Goal: Task Accomplishment & Management: Understand process/instructions

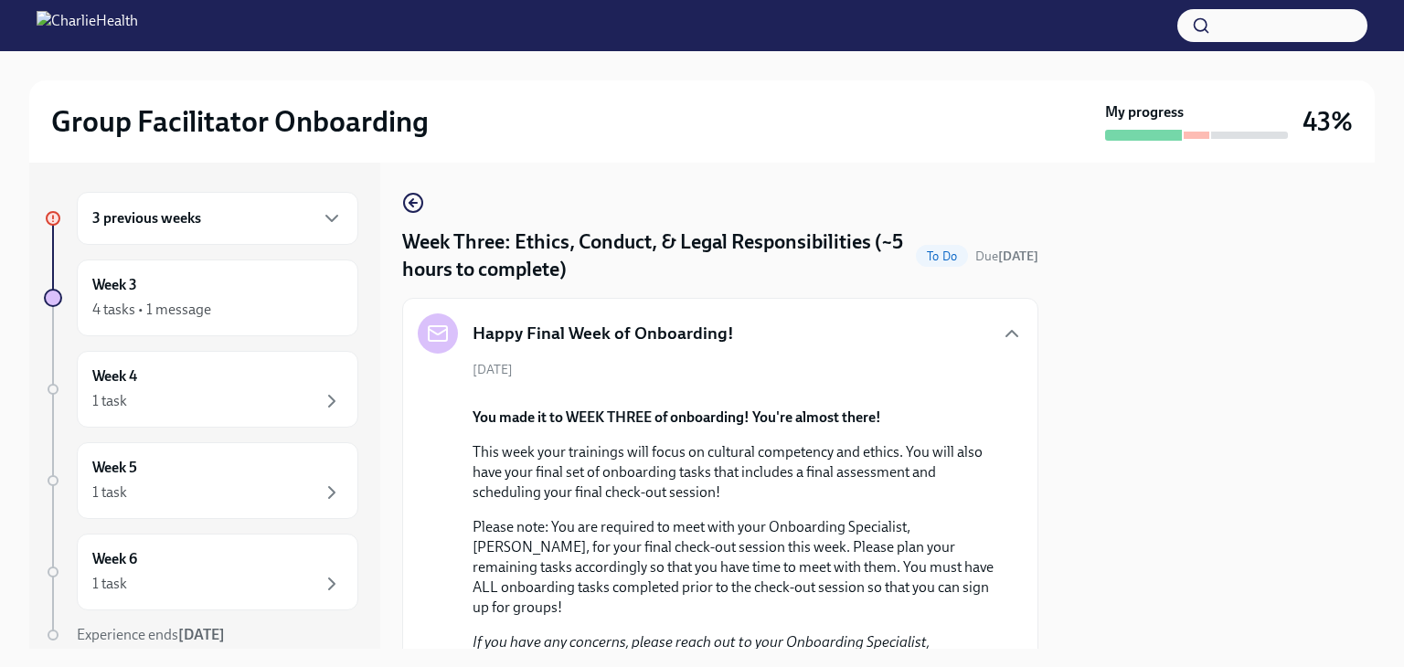
scroll to position [1378, 0]
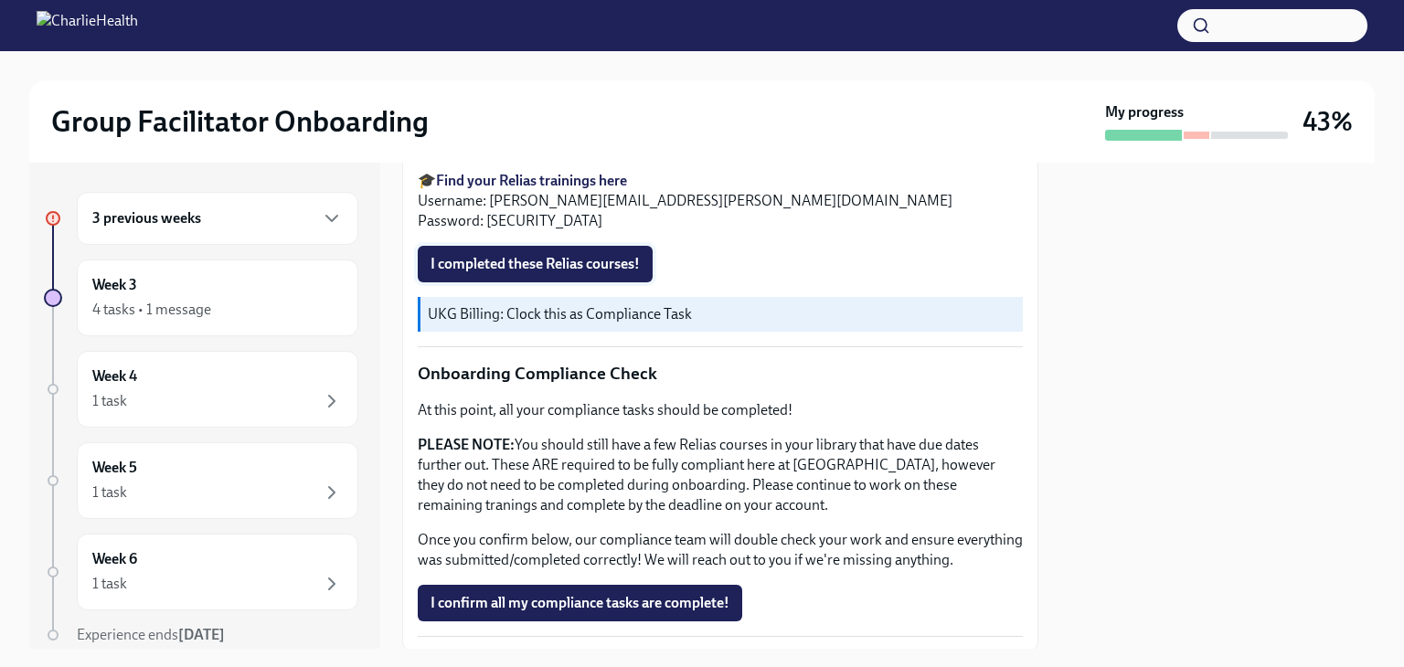
click at [607, 282] on button "I completed these Relias courses!" at bounding box center [535, 264] width 235 height 37
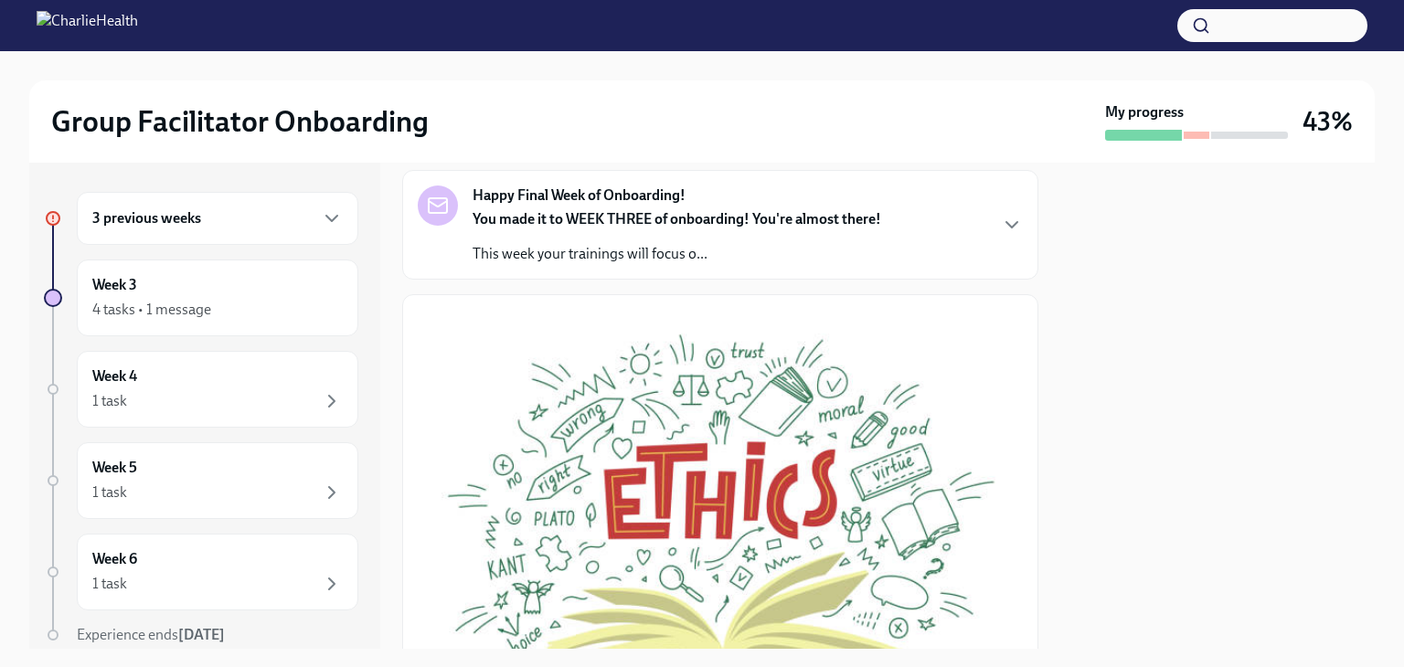
scroll to position [0, 0]
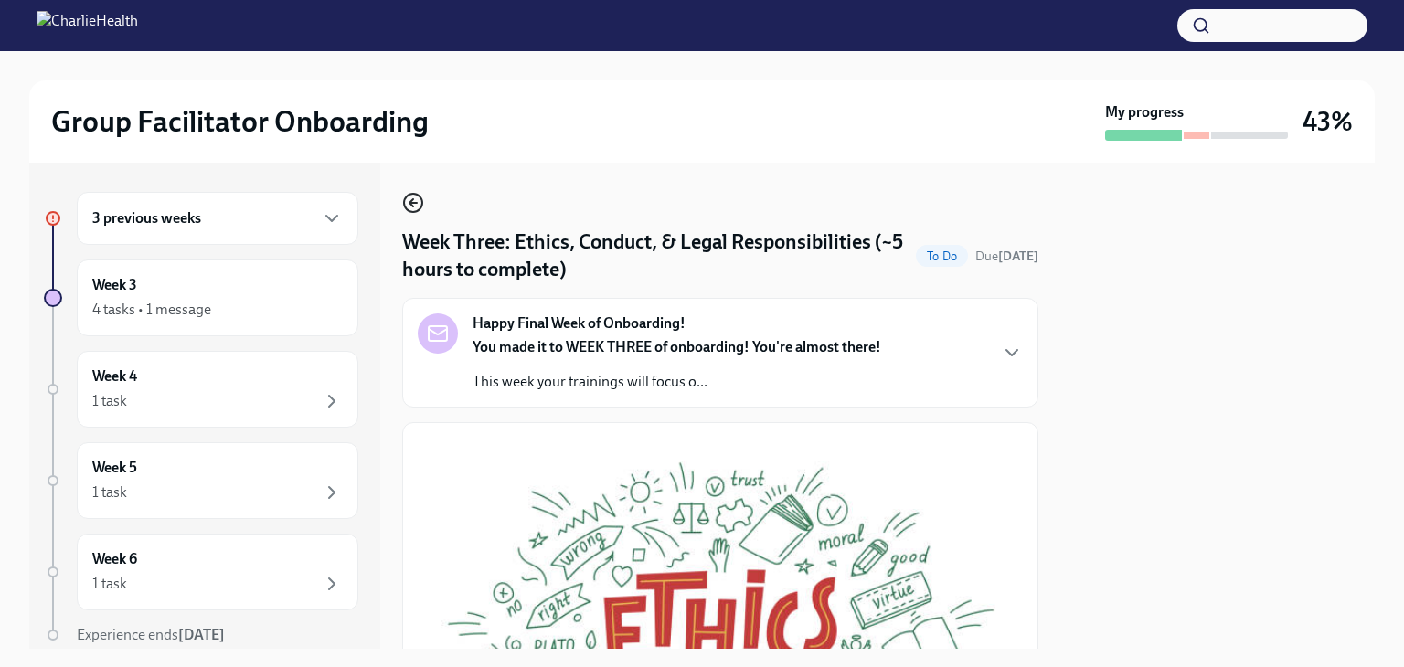
click at [413, 209] on icon "button" at bounding box center [413, 203] width 22 height 22
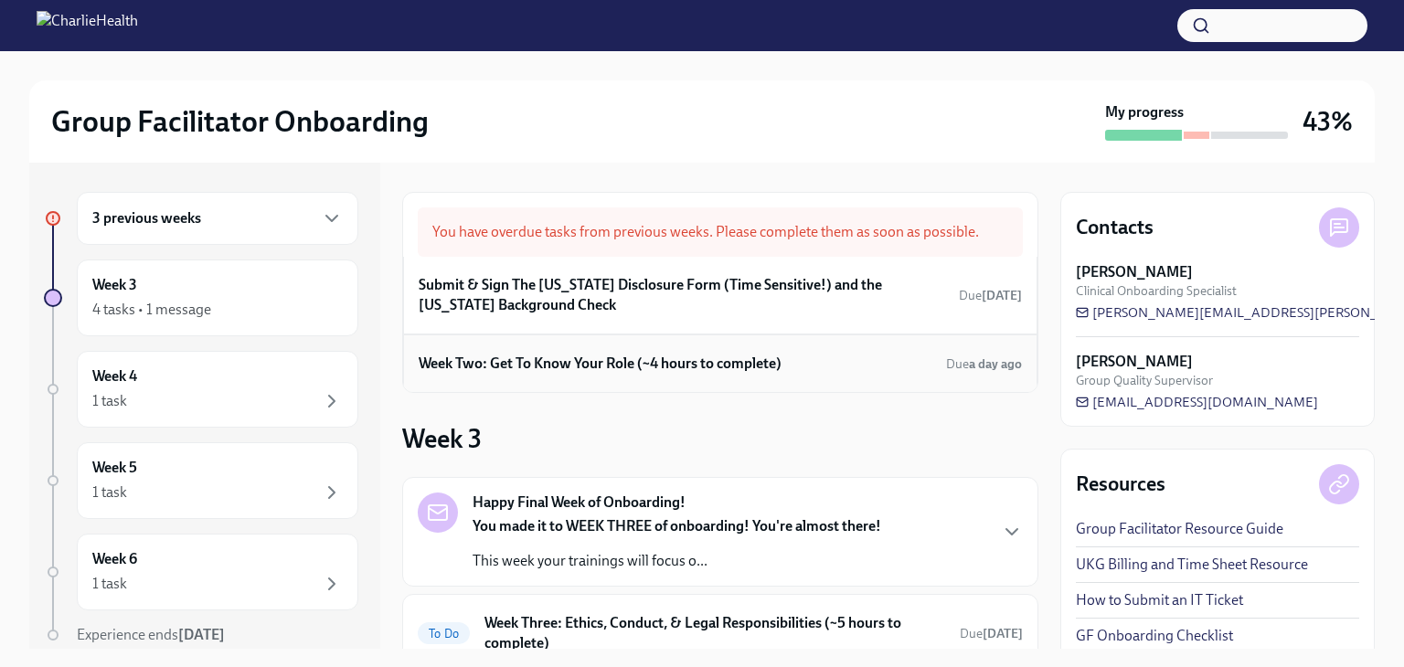
click at [680, 373] on h6 "Week Two: Get To Know Your Role (~4 hours to complete)" at bounding box center [600, 364] width 363 height 20
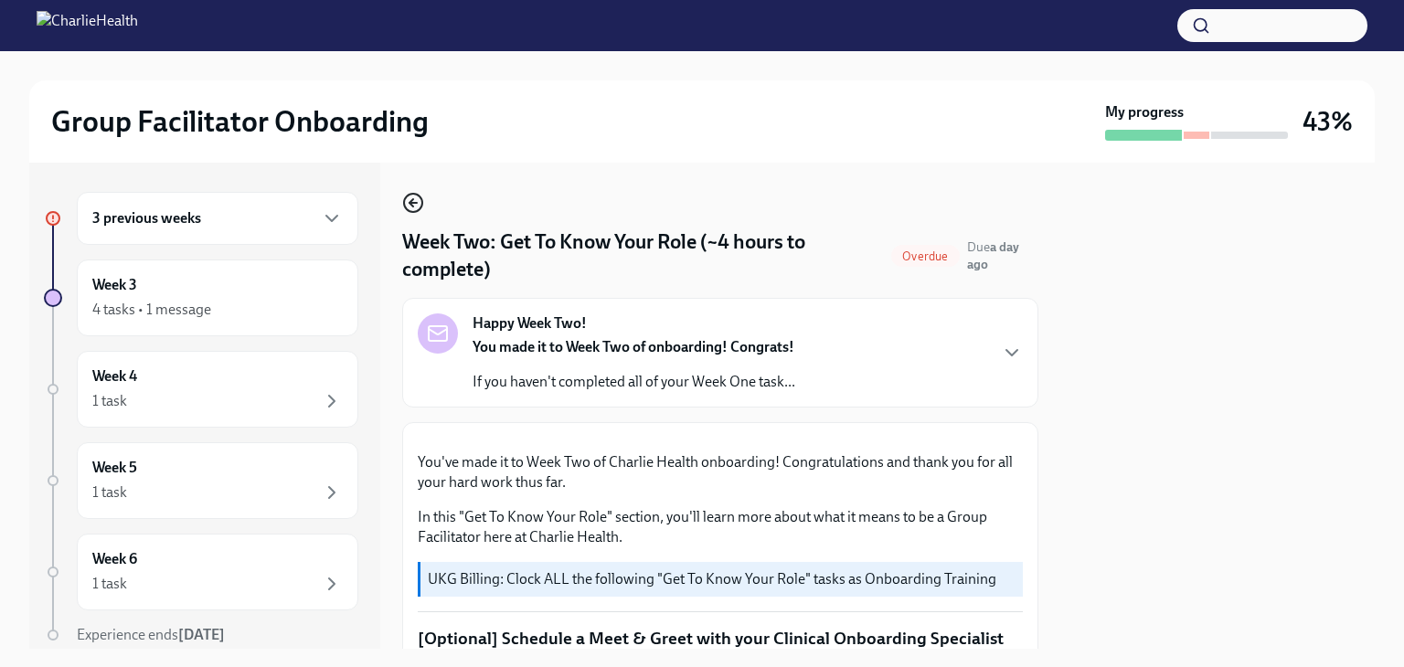
click at [409, 202] on icon "button" at bounding box center [411, 202] width 4 height 7
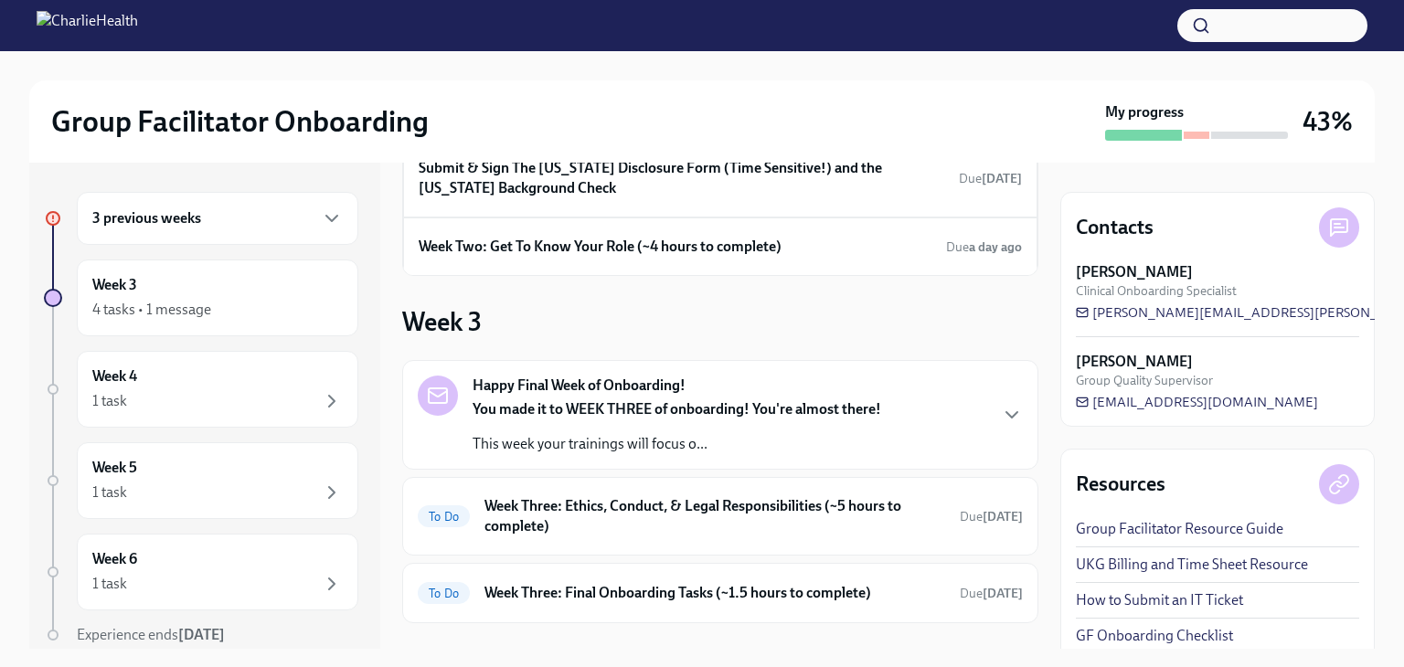
scroll to position [293, 0]
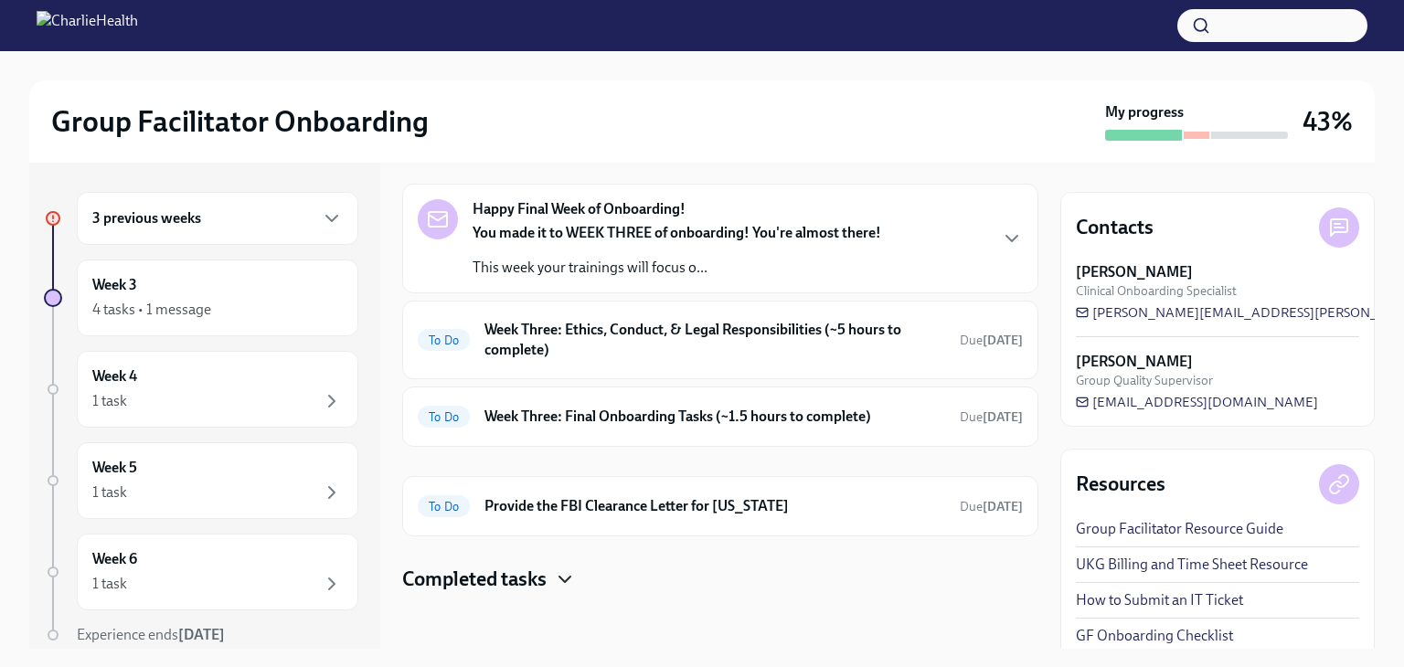
click at [573, 568] on icon "button" at bounding box center [565, 579] width 22 height 22
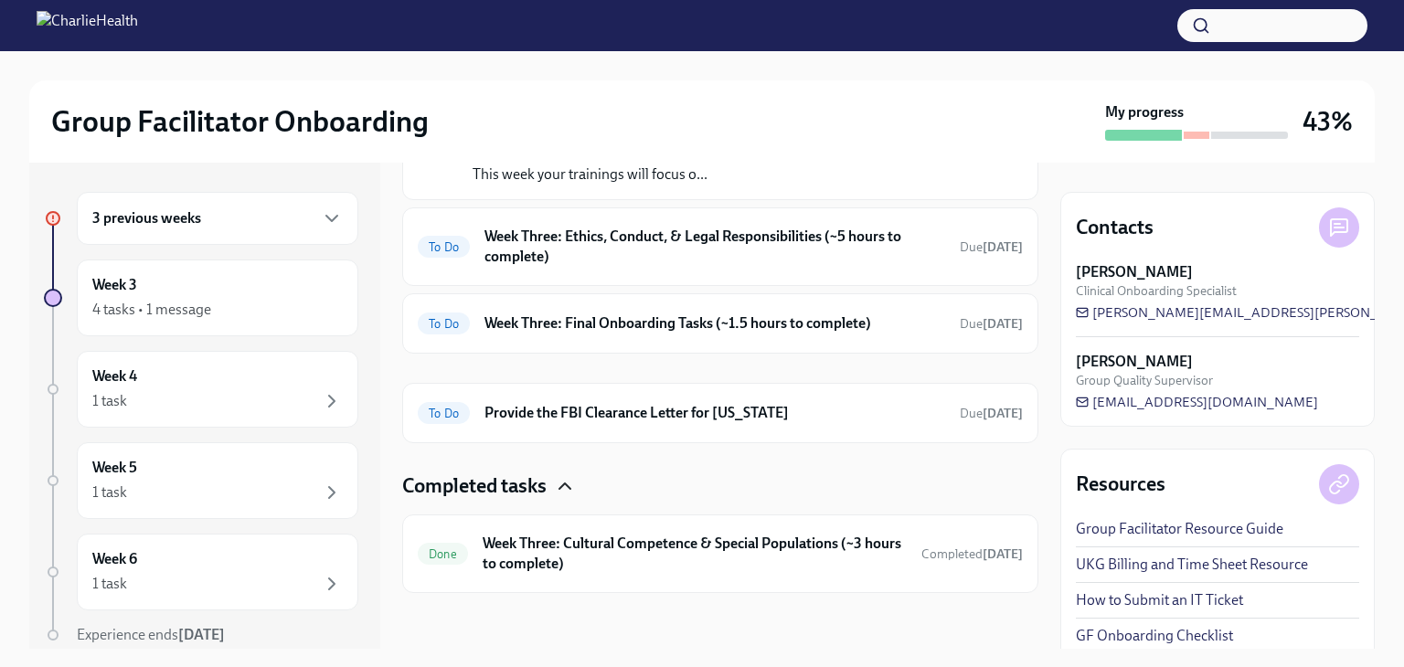
scroll to position [0, 0]
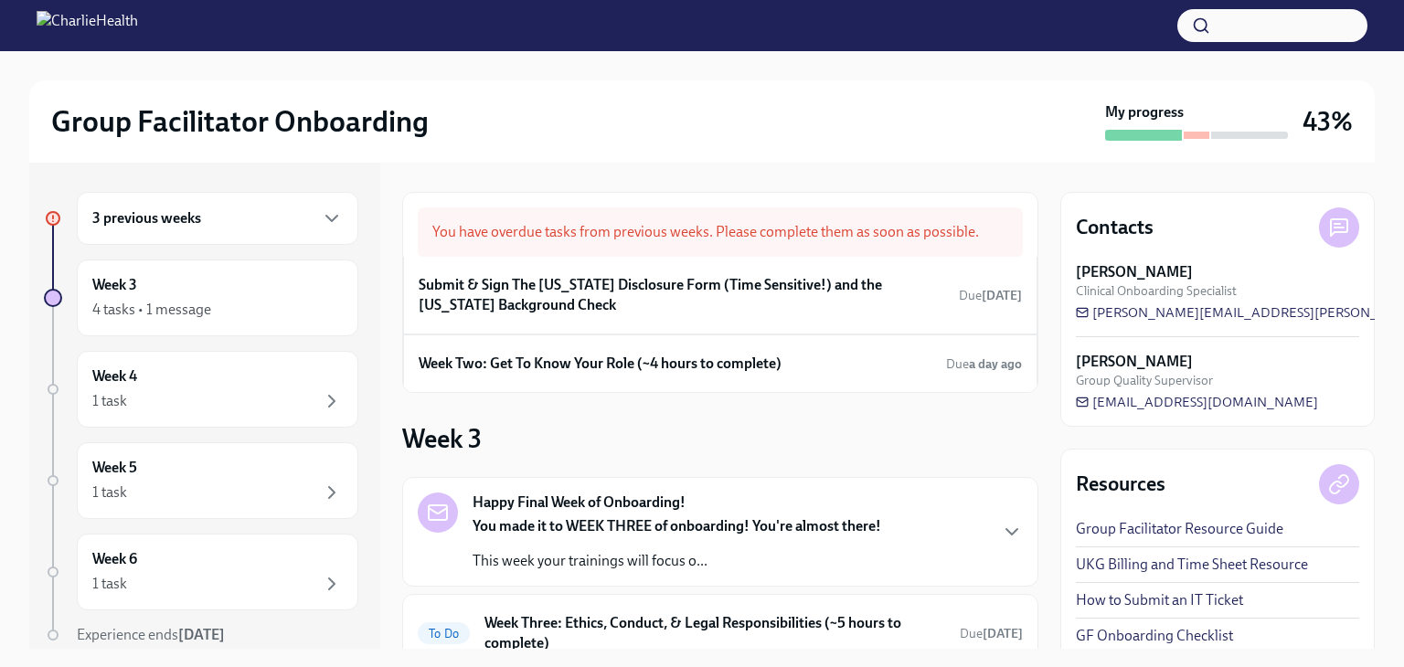
click at [491, 249] on div "You have overdue tasks from previous weeks. Please complete them as soon as pos…" at bounding box center [720, 231] width 605 height 49
click at [321, 227] on icon "button" at bounding box center [332, 218] width 22 height 22
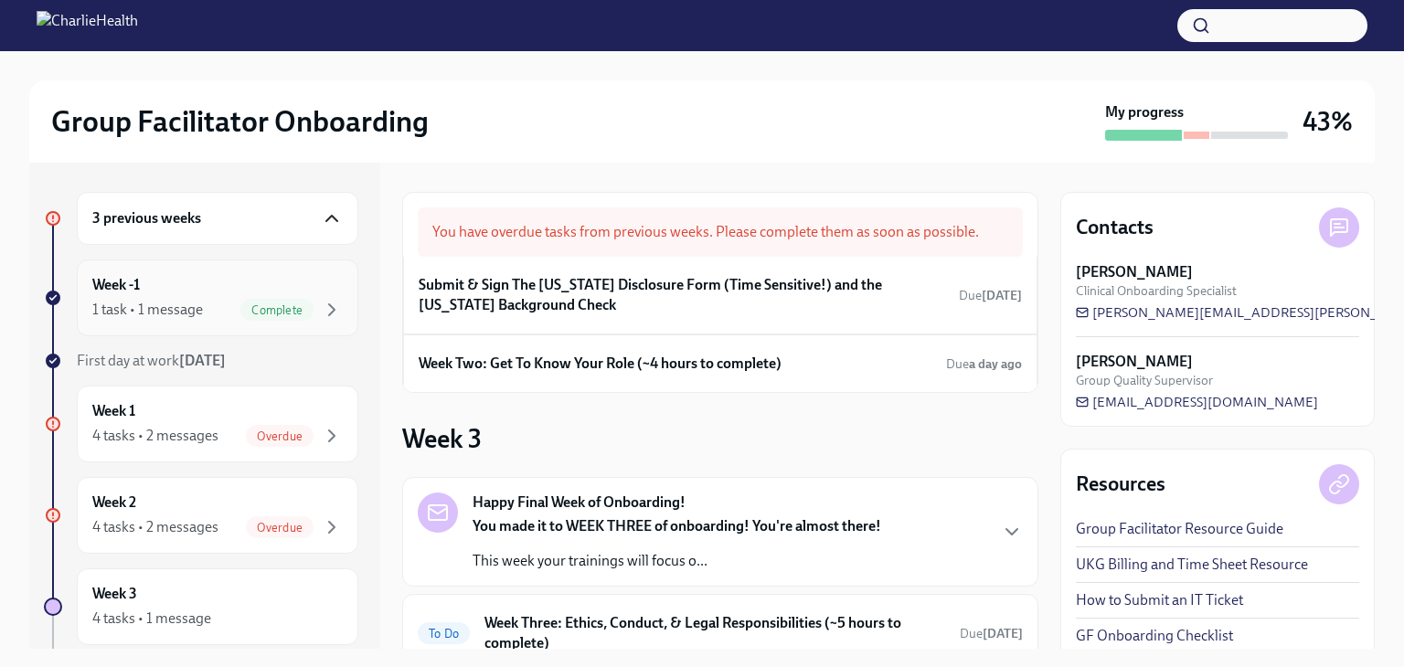
click at [169, 300] on div "1 task • 1 message" at bounding box center [147, 310] width 111 height 20
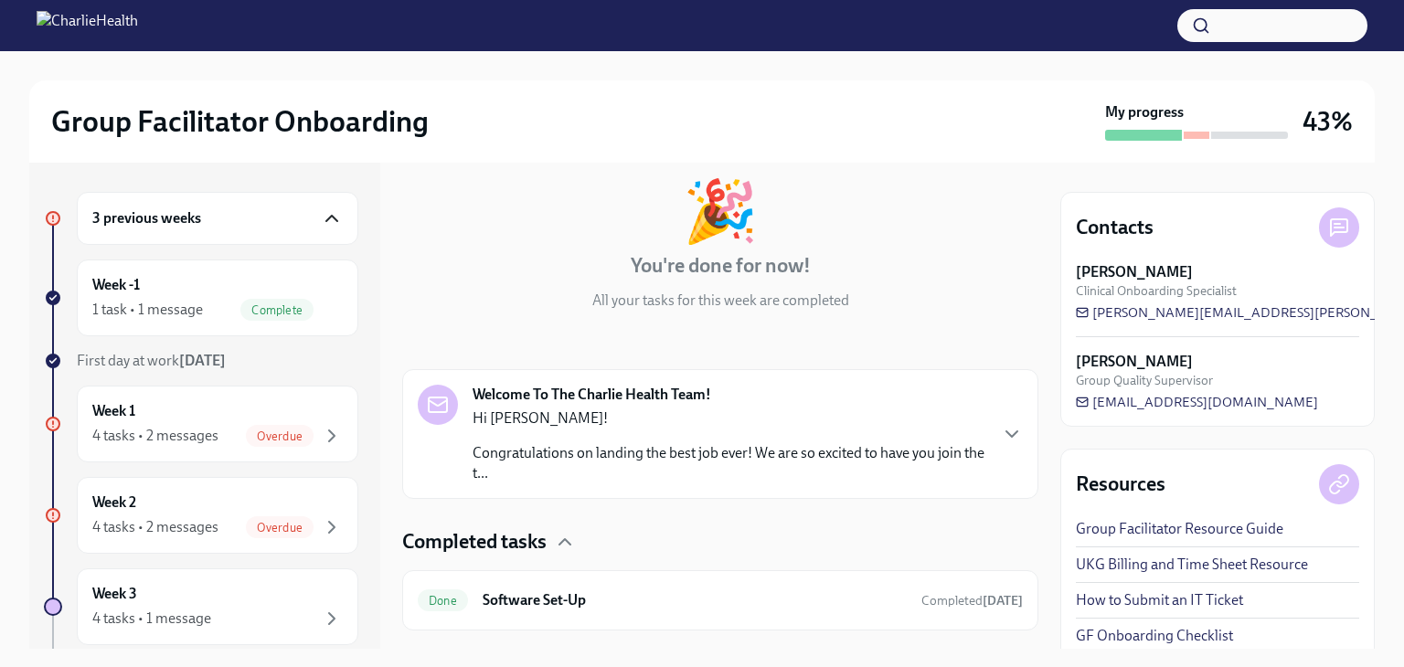
scroll to position [134, 0]
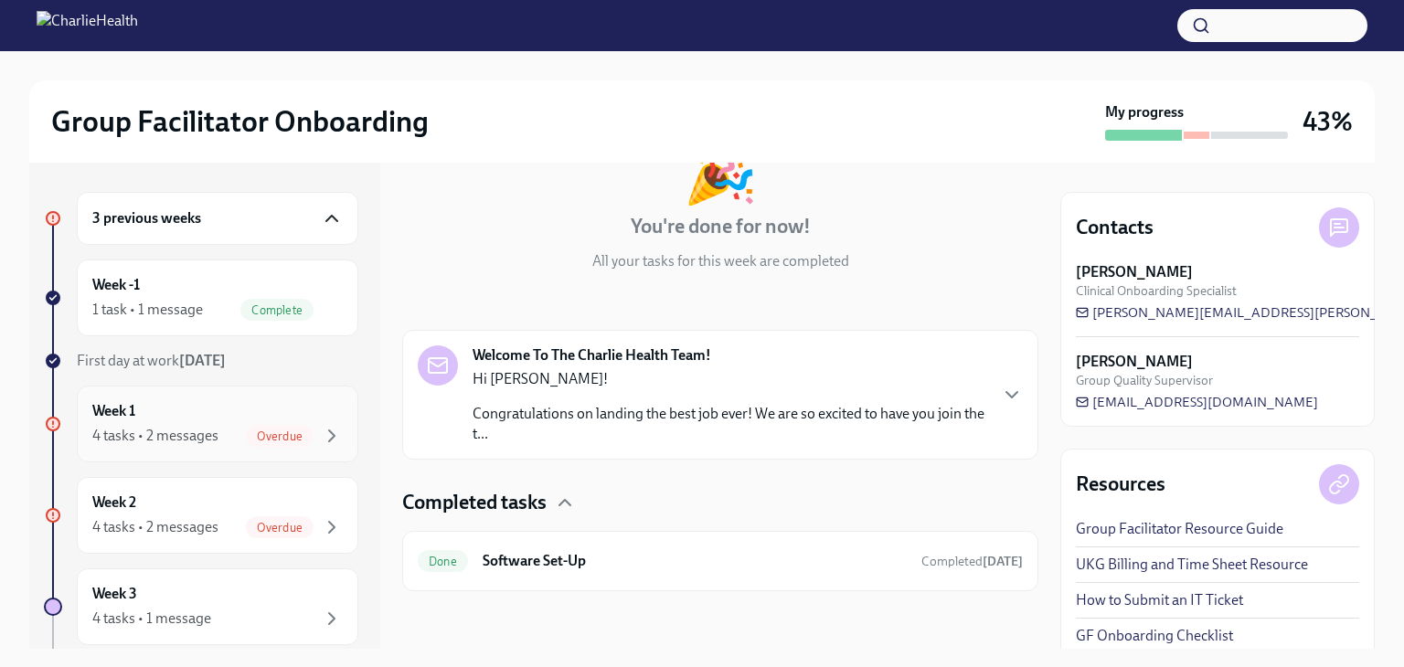
click at [245, 411] on div "Week 1 4 tasks • 2 messages Overdue" at bounding box center [217, 424] width 250 height 46
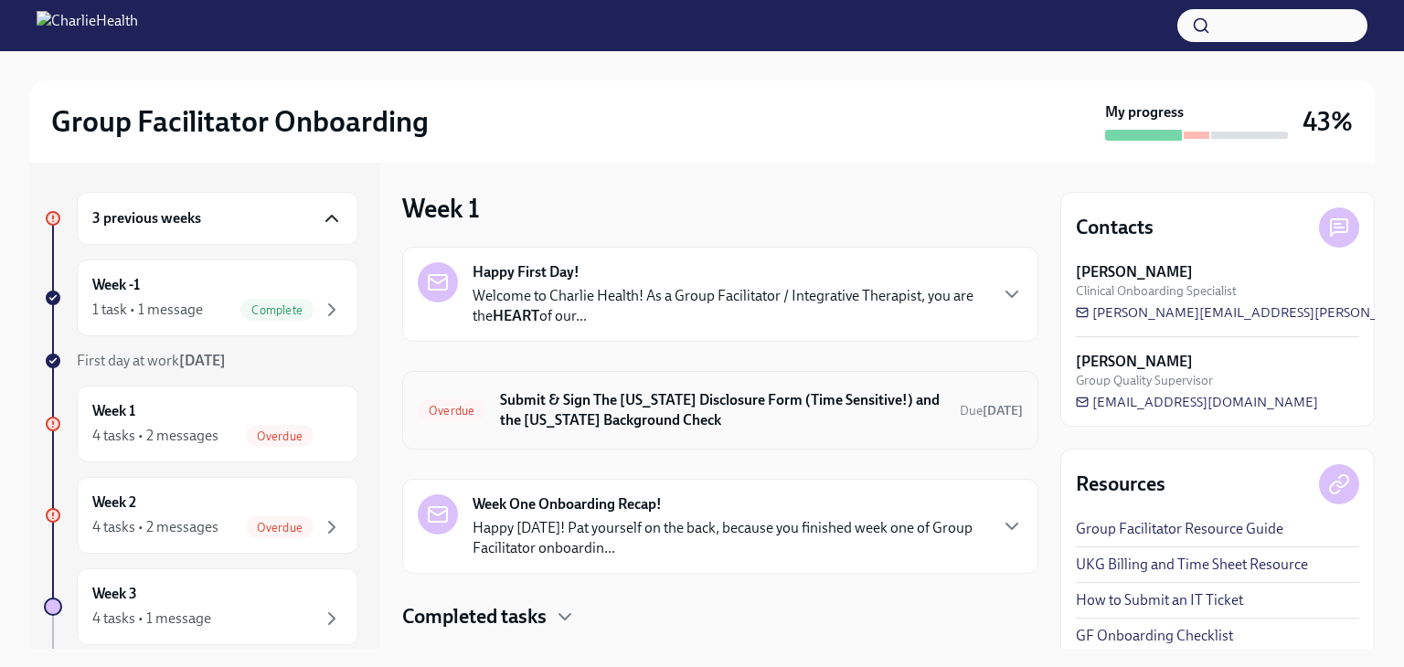
click at [706, 411] on h6 "Submit & Sign The [US_STATE] Disclosure Form (Time Sensitive!) and the [US_STAT…" at bounding box center [722, 410] width 445 height 40
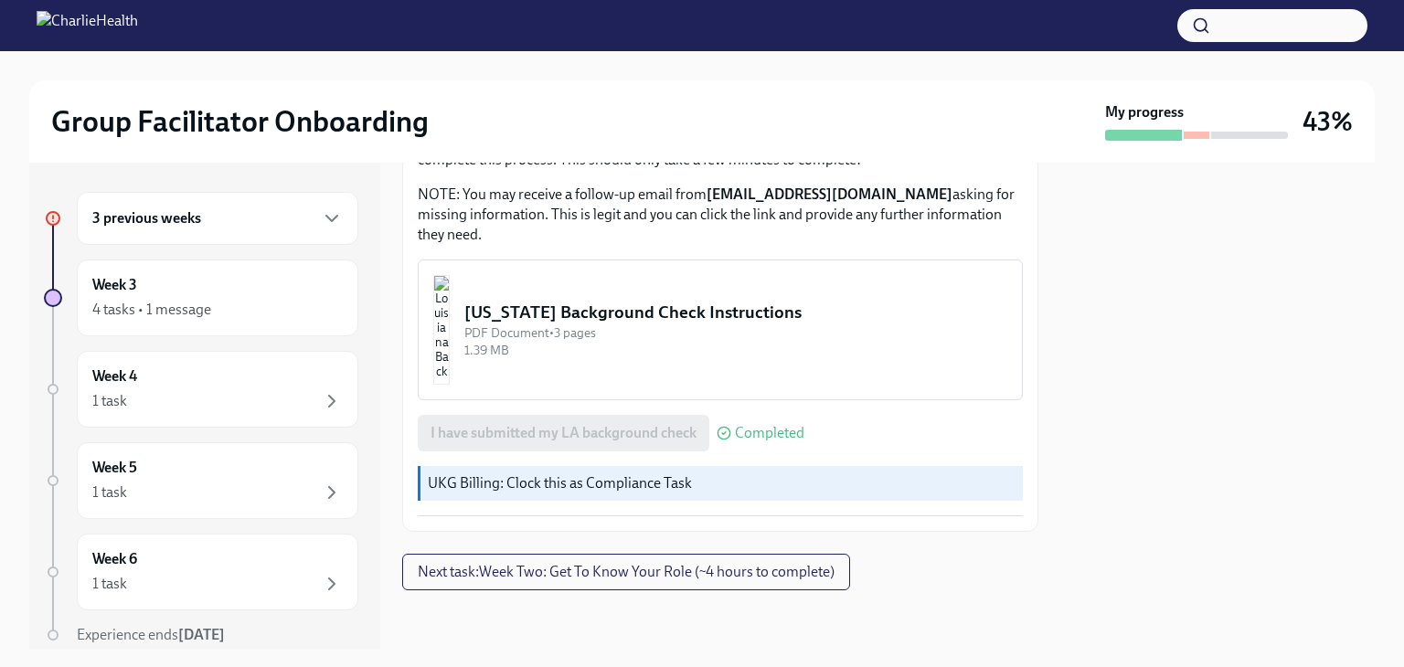
scroll to position [698, 0]
click at [701, 579] on span "Next task : Week Two: Get To Know Your Role (~4 hours to complete)" at bounding box center [626, 572] width 417 height 18
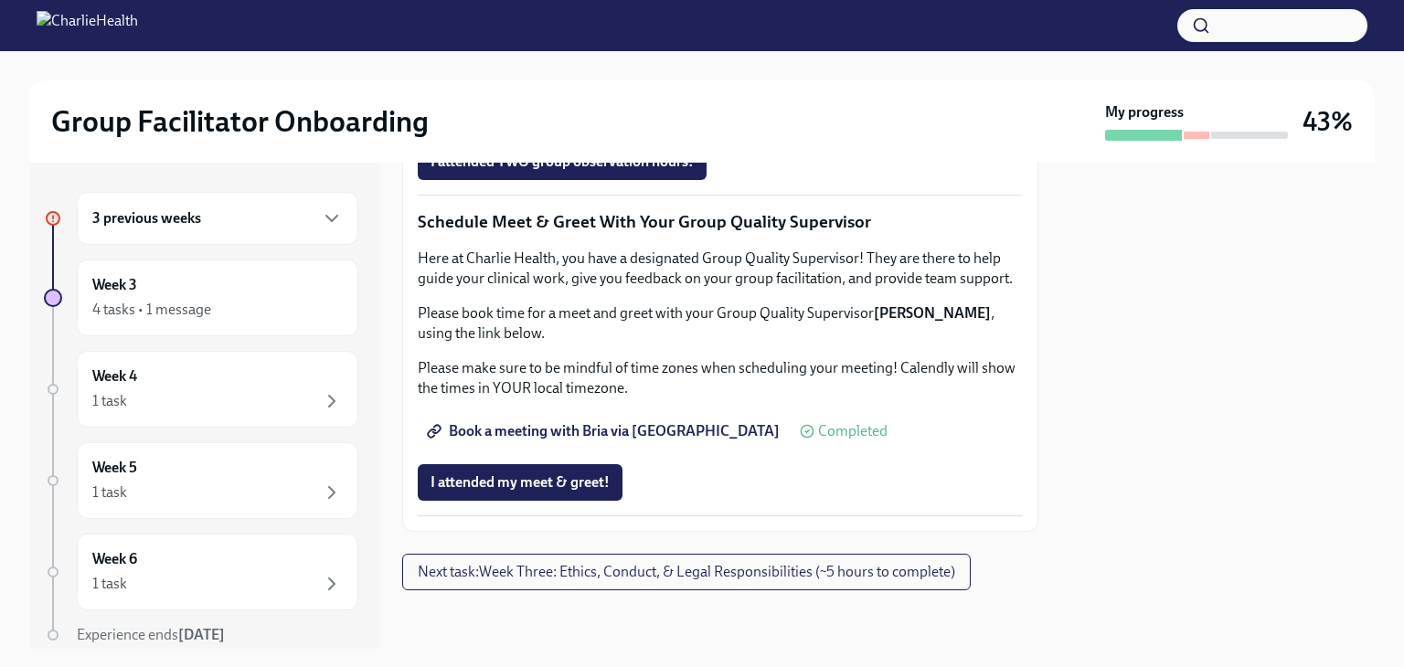
scroll to position [1828, 0]
click at [896, 571] on span "Next task : Week Three: Ethics, Conduct, & Legal Responsibilities (~5 hours to …" at bounding box center [686, 572] width 537 height 18
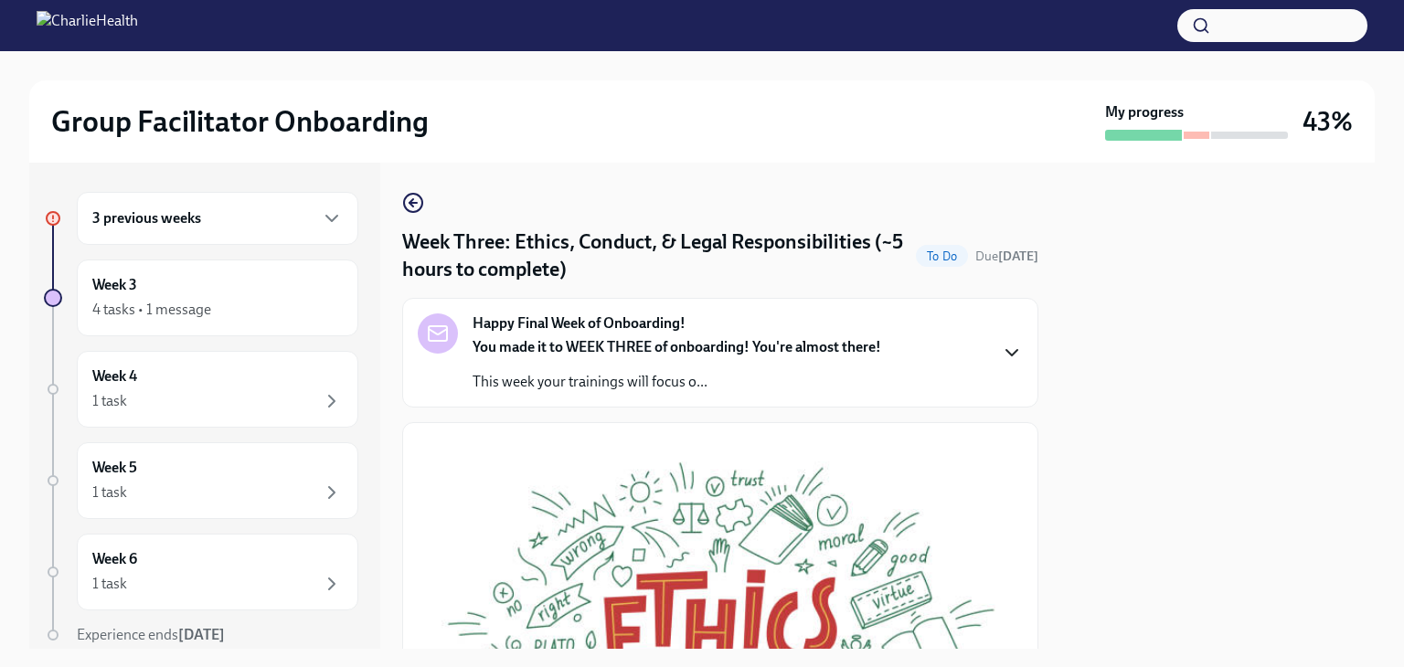
click at [1001, 345] on icon "button" at bounding box center [1012, 353] width 22 height 22
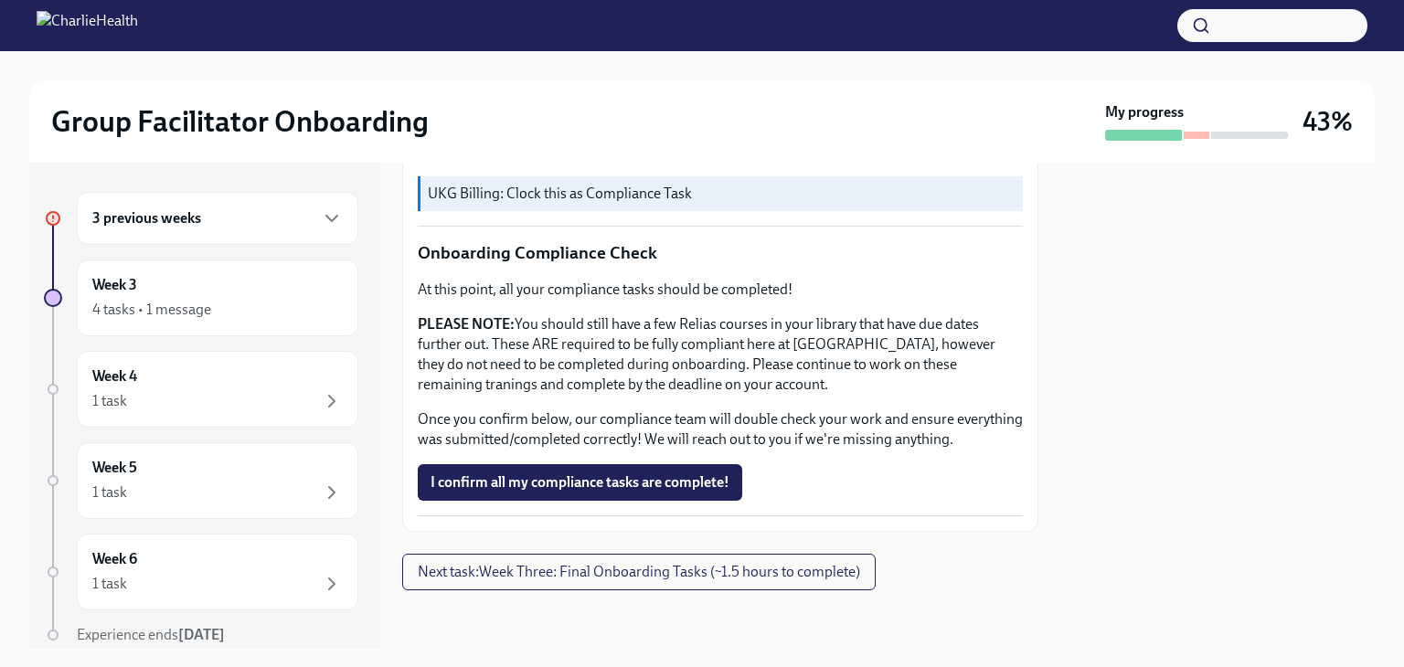
scroll to position [1793, 0]
click at [642, 481] on span "I confirm all my compliance tasks are complete!" at bounding box center [579, 482] width 299 height 18
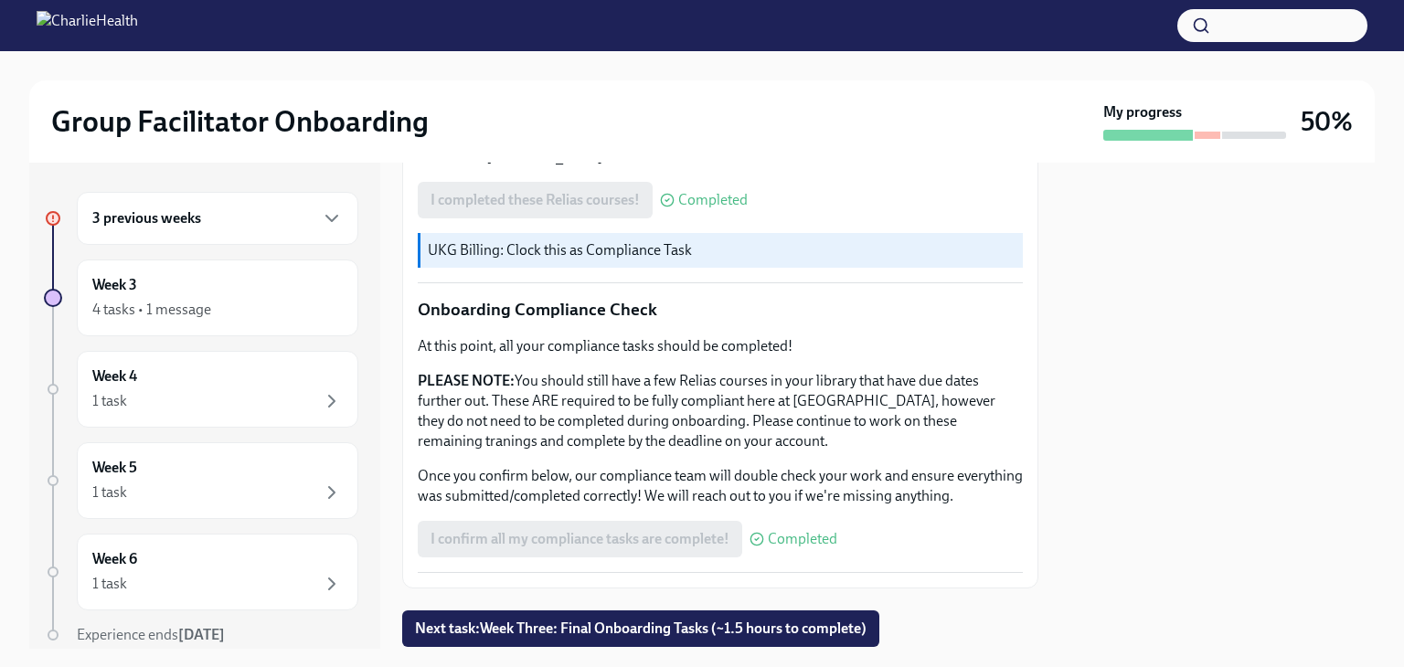
scroll to position [1078, 0]
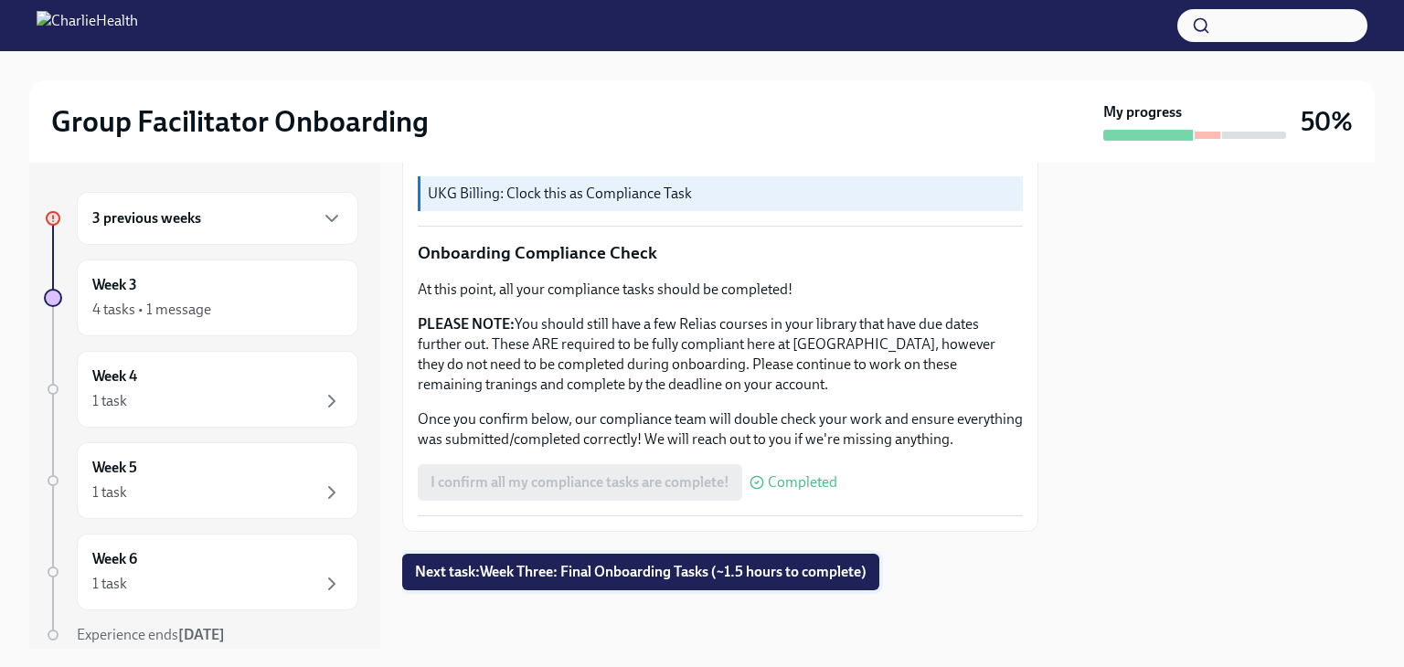
click at [737, 582] on button "Next task : Week Three: Final Onboarding Tasks (~1.5 hours to complete)" at bounding box center [640, 572] width 477 height 37
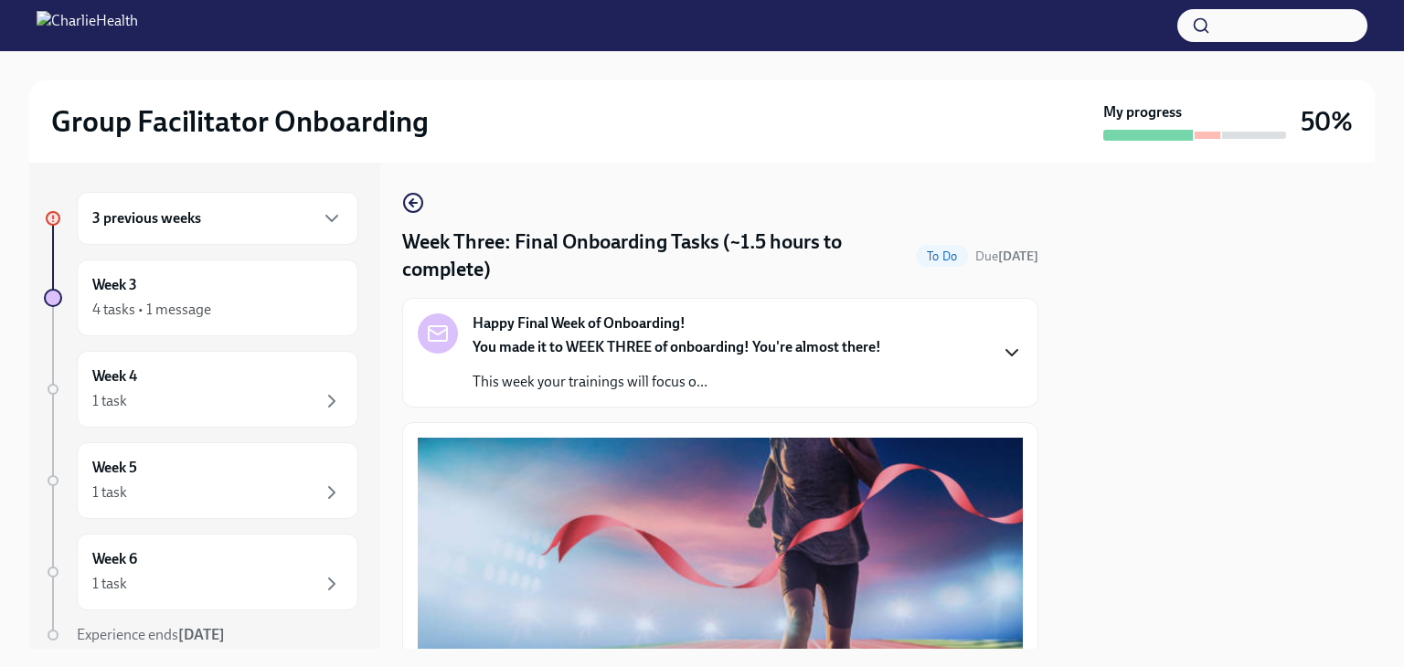
click at [1001, 351] on icon "button" at bounding box center [1012, 353] width 22 height 22
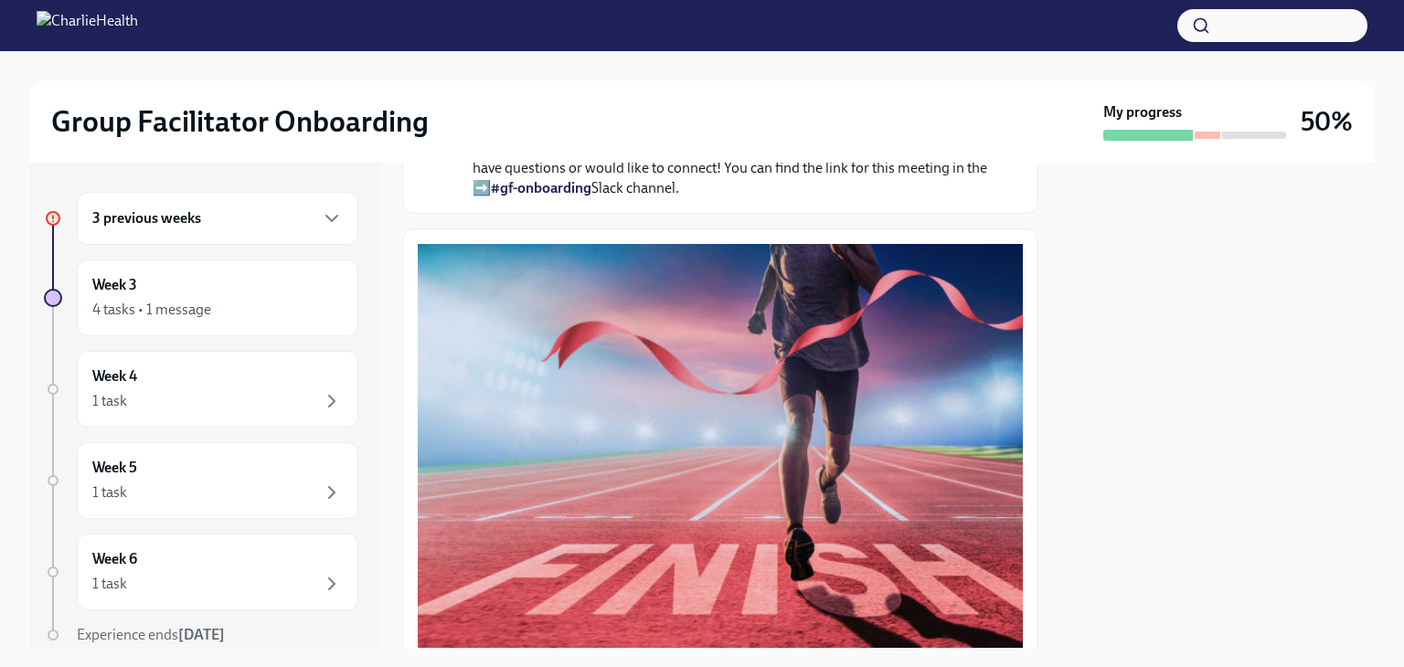
scroll to position [61, 0]
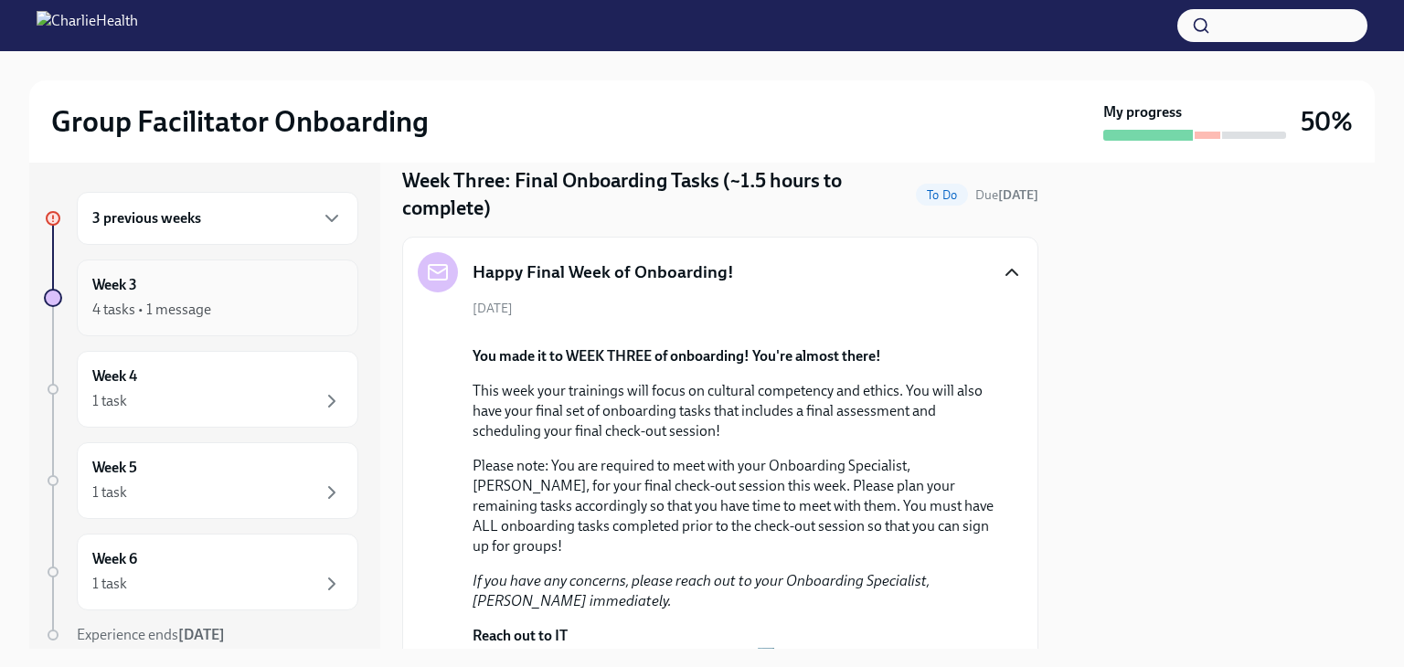
click at [238, 291] on div "Week 3 4 tasks • 1 message" at bounding box center [217, 298] width 250 height 46
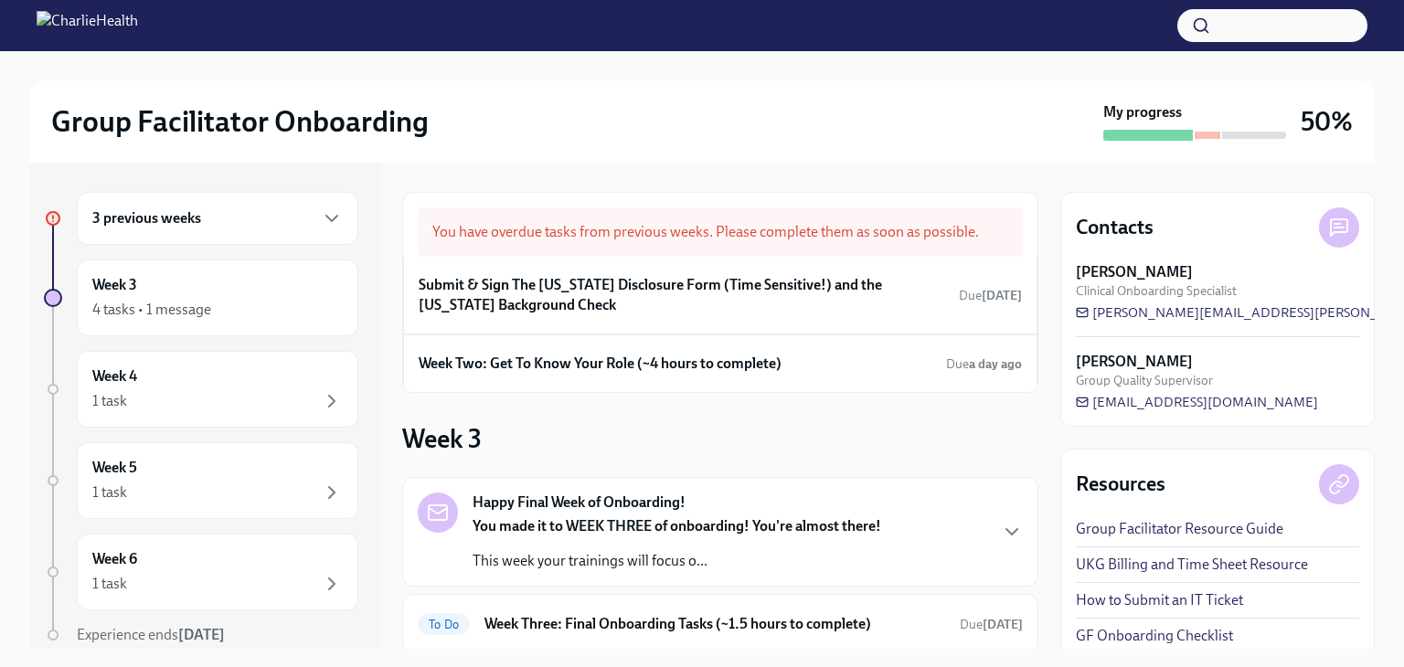
scroll to position [11, 0]
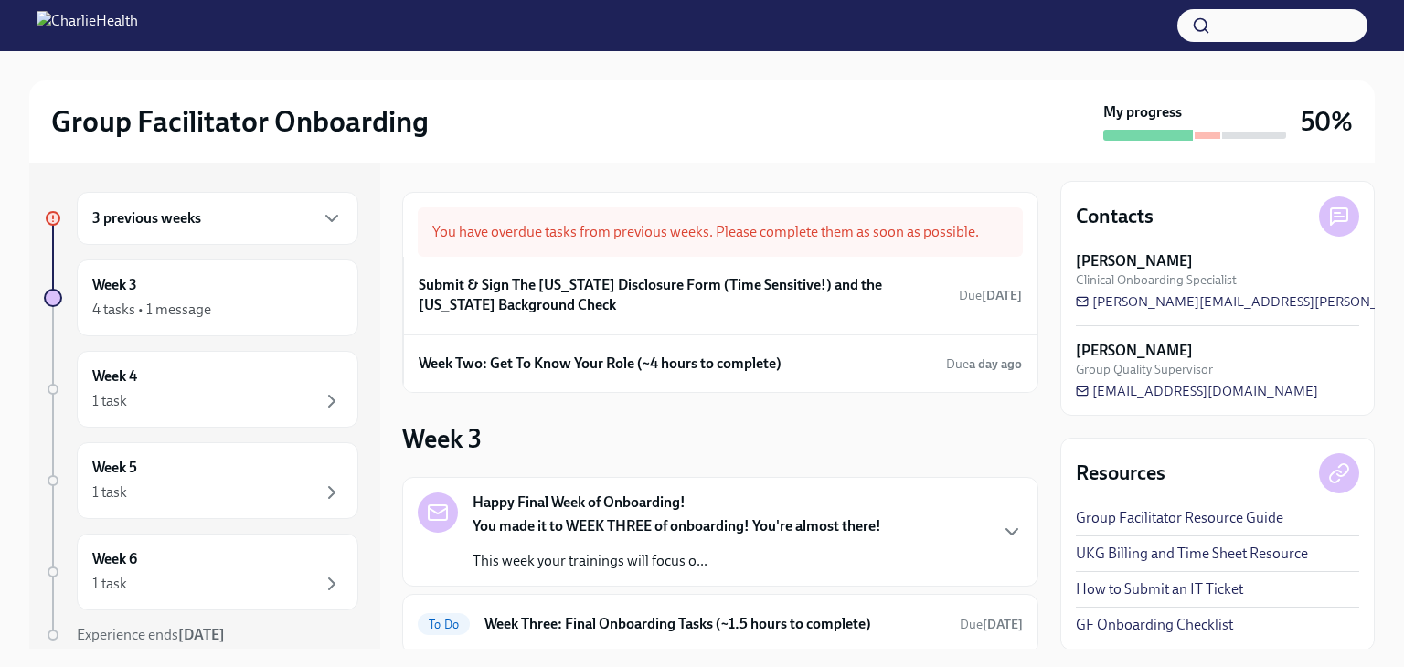
click at [1177, 623] on link "GF Onboarding Checklist" at bounding box center [1154, 625] width 157 height 20
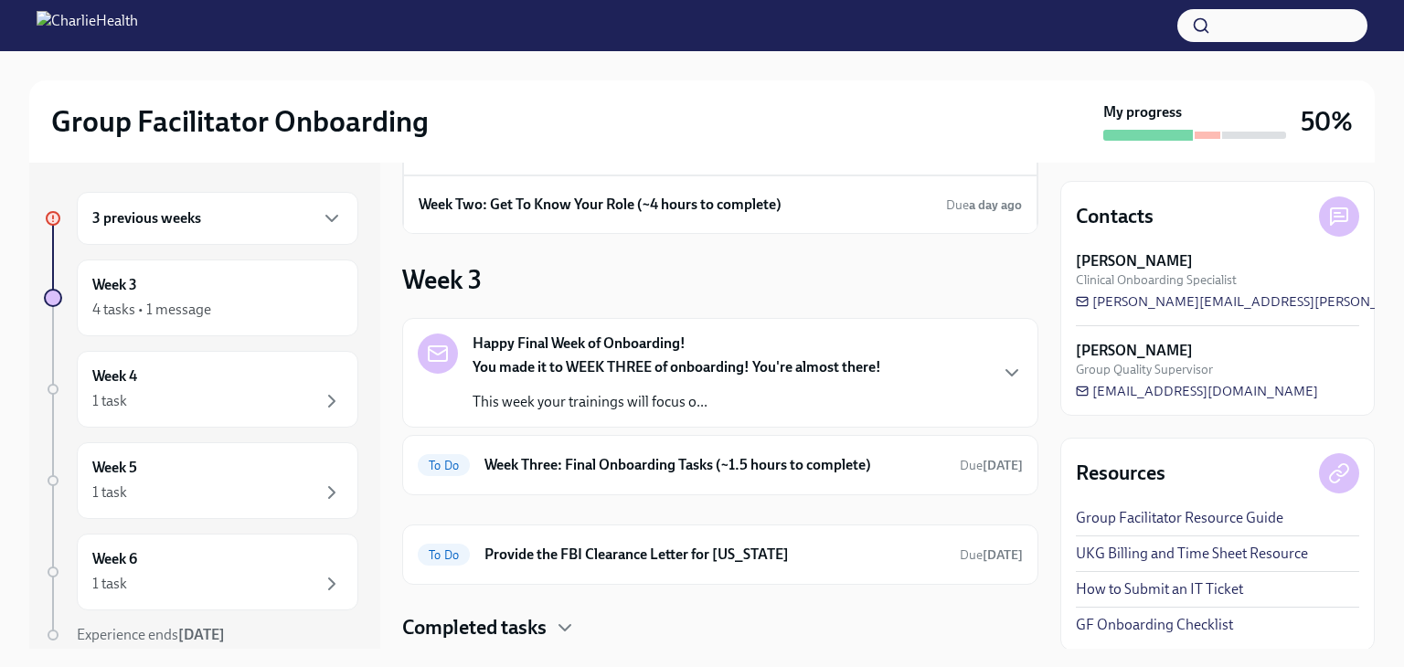
scroll to position [208, 0]
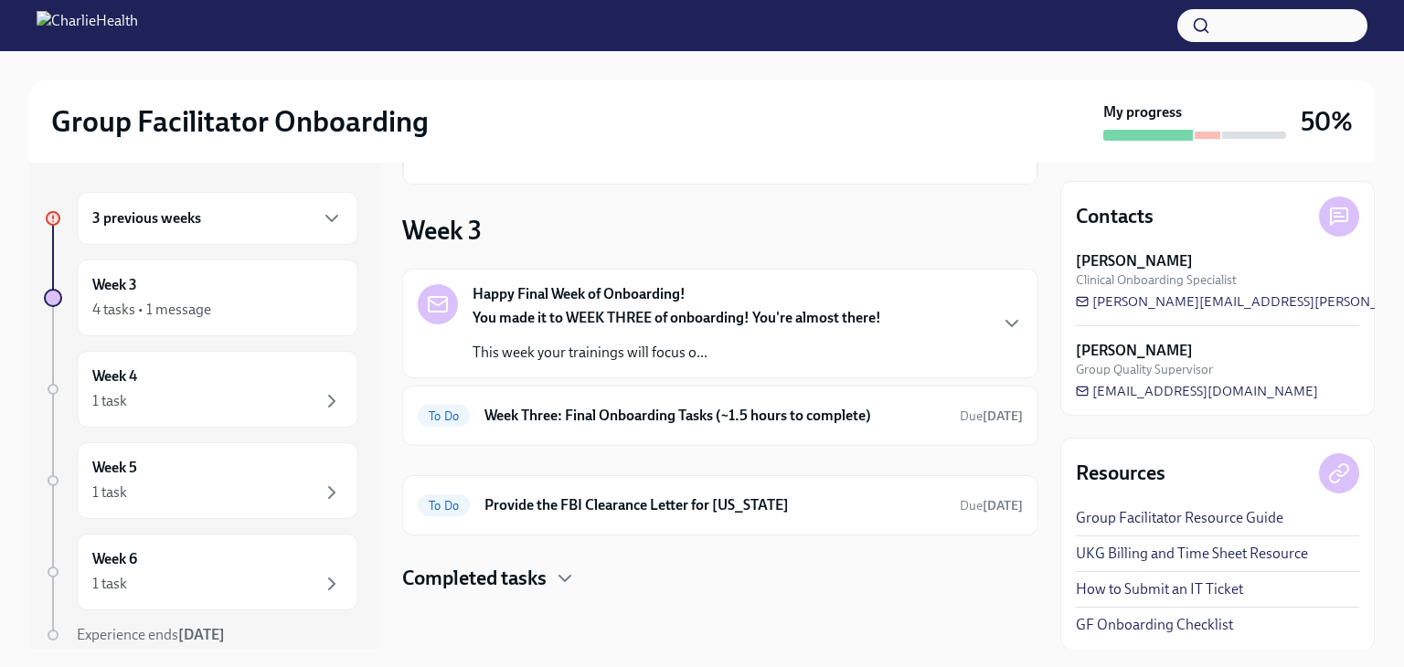
click at [746, 330] on div "You made it to WEEK THREE of onboarding! You're almost there! This week your tr…" at bounding box center [676, 335] width 409 height 55
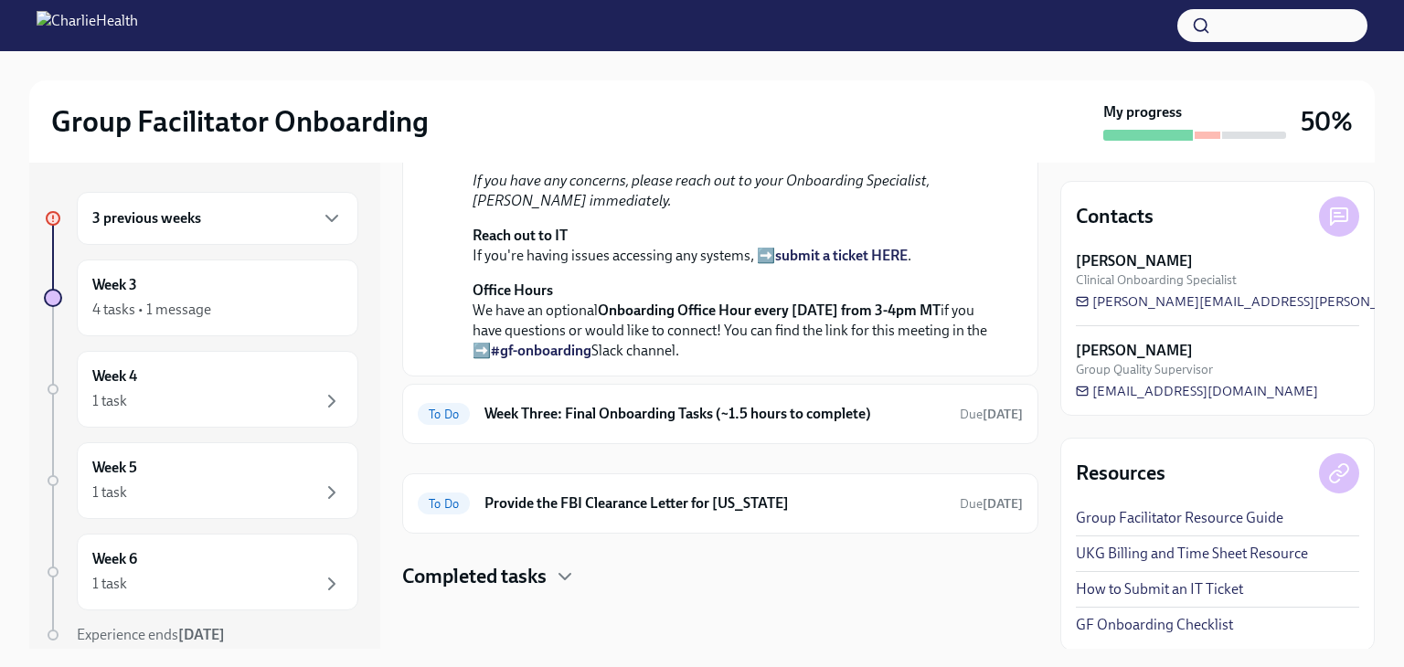
scroll to position [924, 0]
click at [766, 429] on div "To Do Week Three: Final Onboarding Tasks (~1.5 hours to complete) Due [DATE]" at bounding box center [720, 413] width 605 height 29
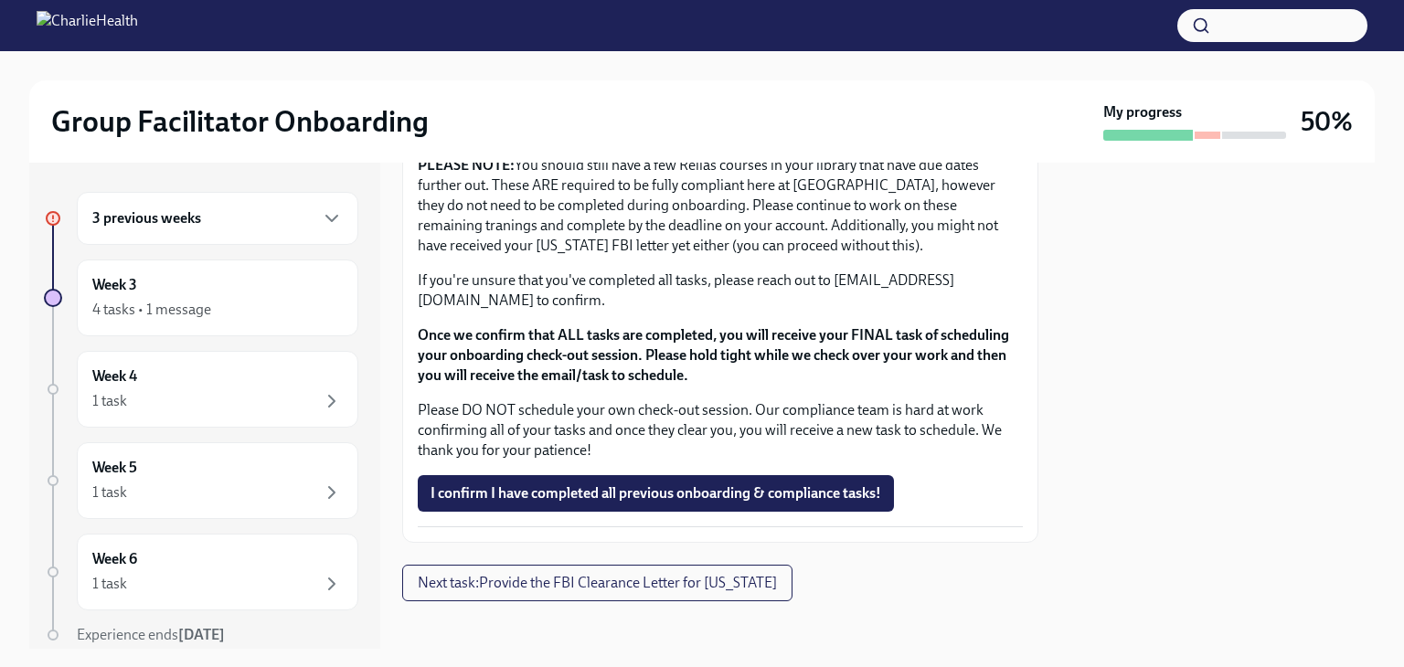
scroll to position [896, 0]
